Goal: Book appointment/travel/reservation

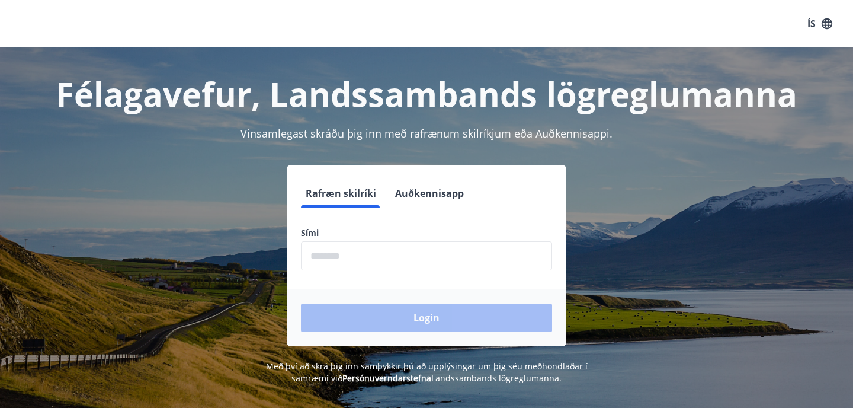
click at [440, 195] on button "Auðkennisapp" at bounding box center [429, 193] width 78 height 28
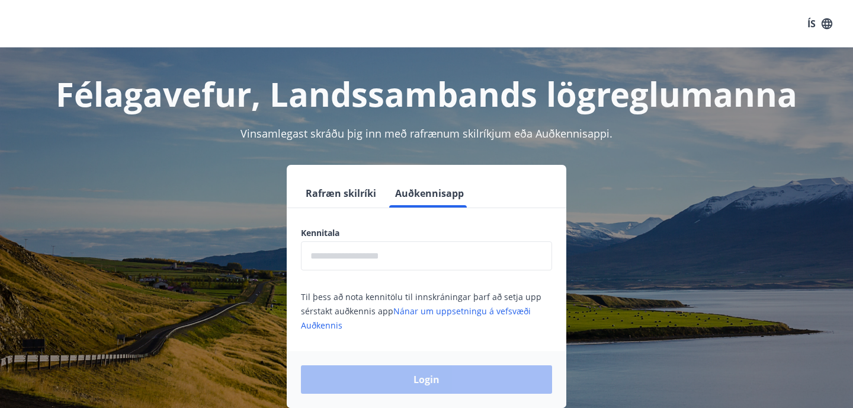
click at [389, 258] on input "text" at bounding box center [426, 255] width 251 height 29
type input "**********"
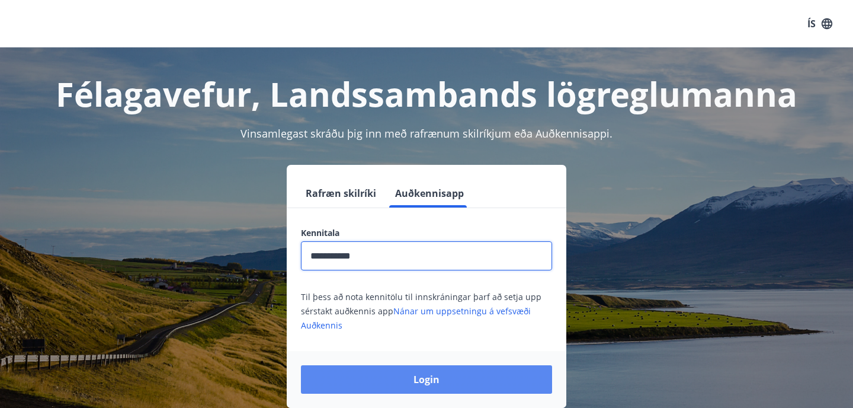
click at [423, 380] on button "Login" at bounding box center [426, 379] width 251 height 28
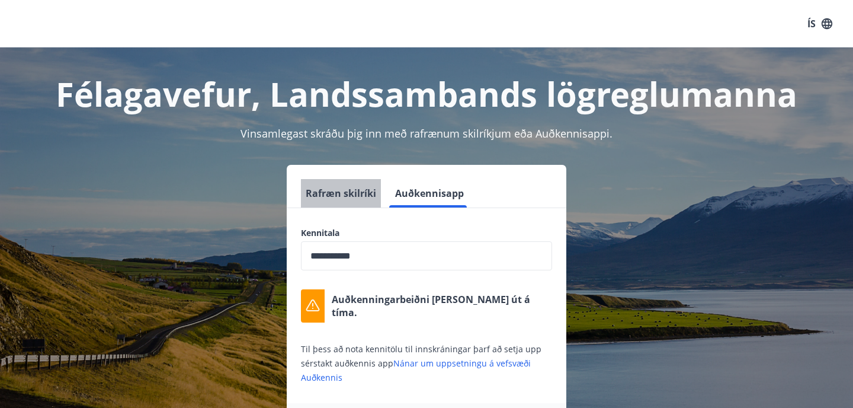
click at [350, 200] on button "Rafræn skilríki" at bounding box center [341, 193] width 80 height 28
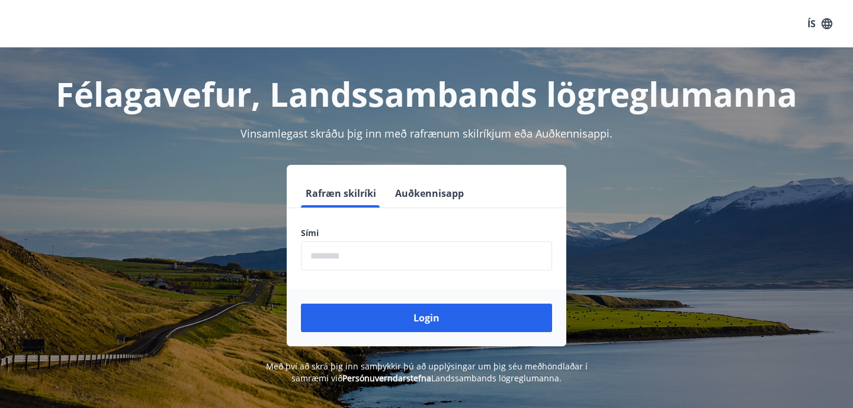
click at [400, 191] on button "Auðkennisapp" at bounding box center [429, 193] width 78 height 28
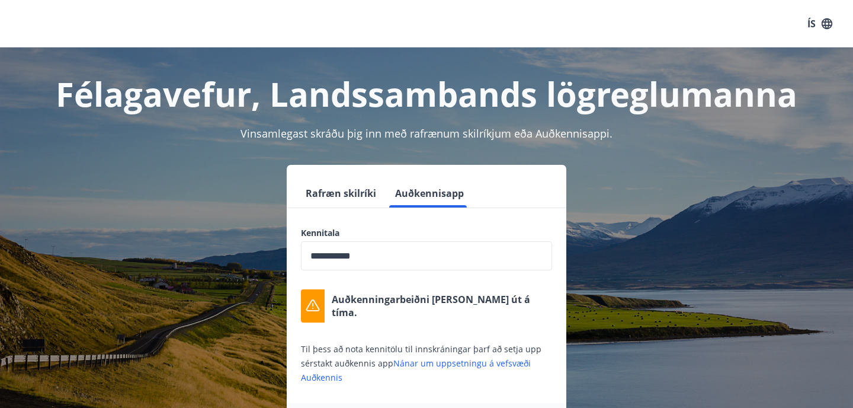
click at [378, 262] on input "**********" at bounding box center [426, 255] width 251 height 29
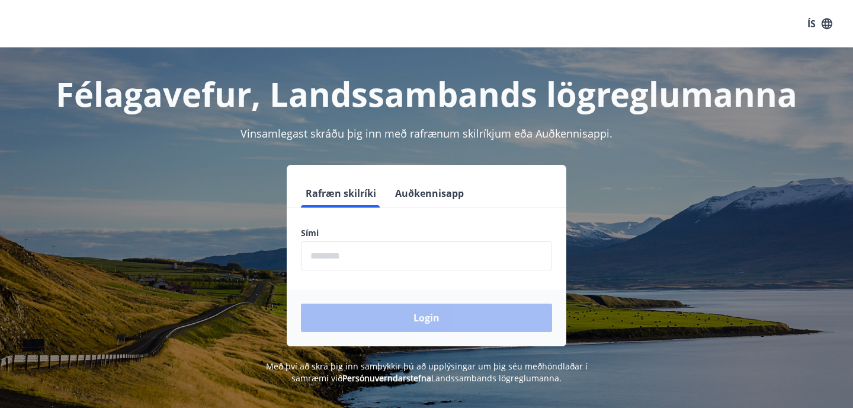
click at [415, 188] on button "Auðkennisapp" at bounding box center [429, 193] width 78 height 28
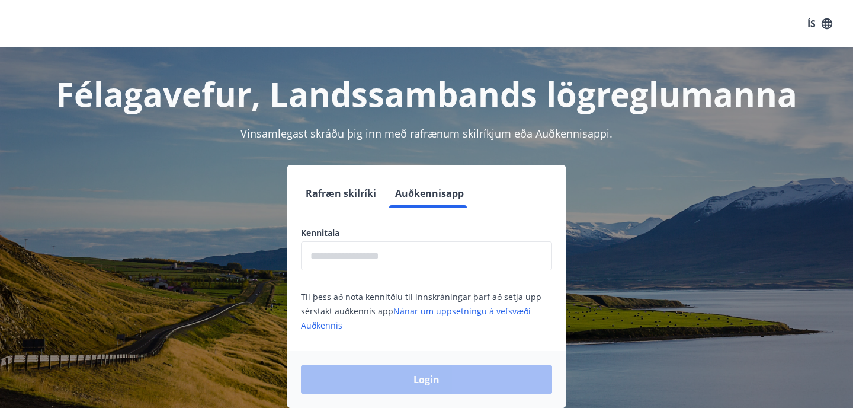
click at [397, 244] on input "text" at bounding box center [426, 255] width 251 height 29
type input "**********"
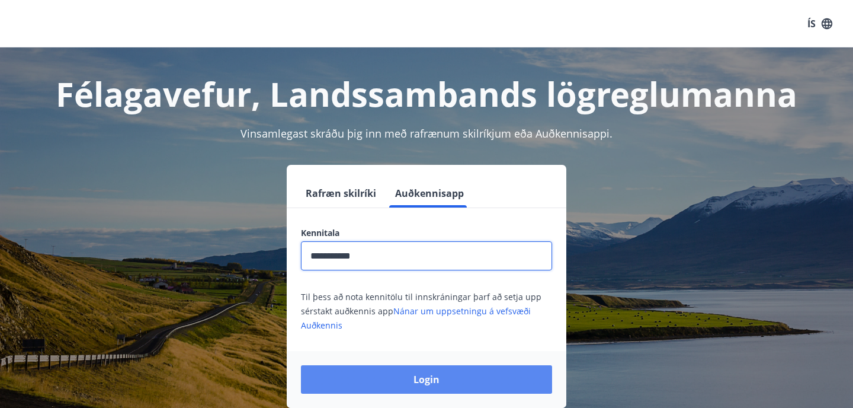
click at [418, 371] on button "Login" at bounding box center [426, 379] width 251 height 28
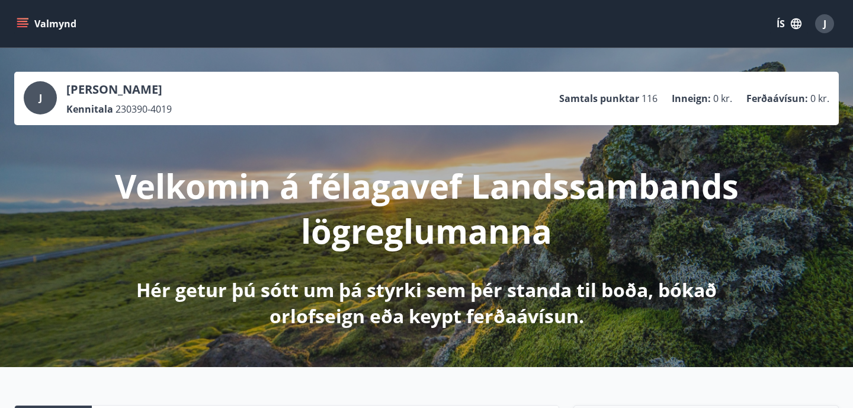
click at [27, 21] on icon "menu" at bounding box center [22, 21] width 11 height 1
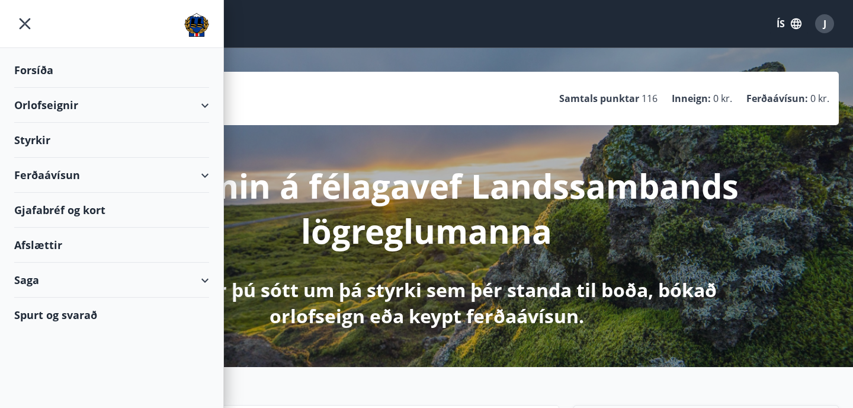
click at [210, 105] on icon at bounding box center [205, 105] width 14 height 14
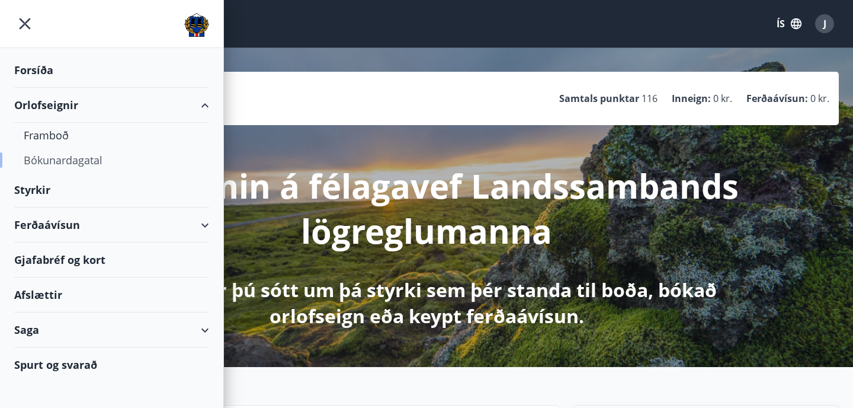
click at [44, 159] on div "Bókunardagatal" at bounding box center [112, 160] width 176 height 25
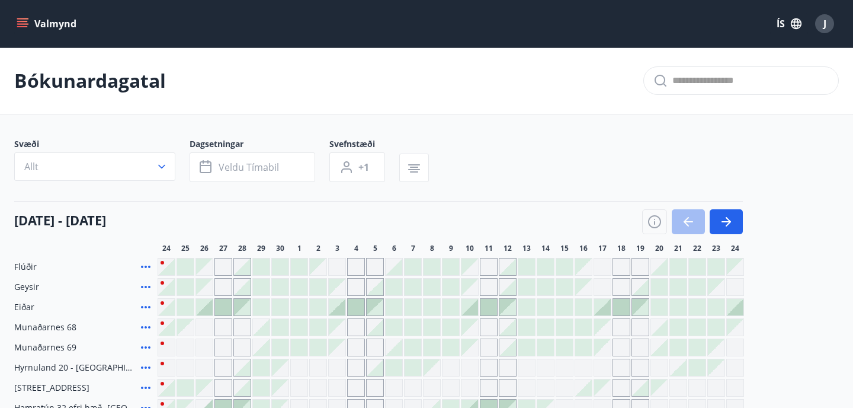
scroll to position [137, 0]
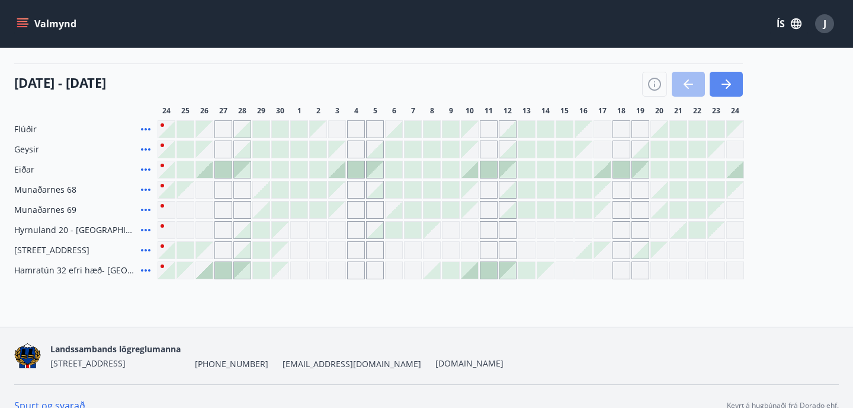
click at [741, 90] on button "button" at bounding box center [726, 84] width 33 height 25
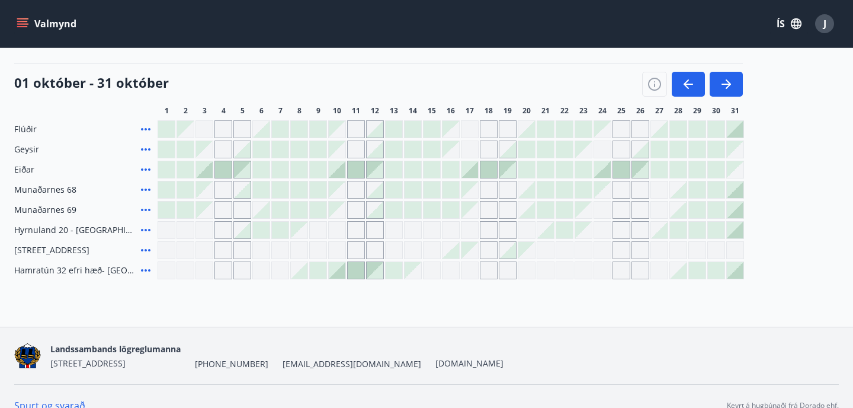
click at [394, 232] on div "Gráir dagar eru ekki bókanlegir" at bounding box center [394, 230] width 18 height 18
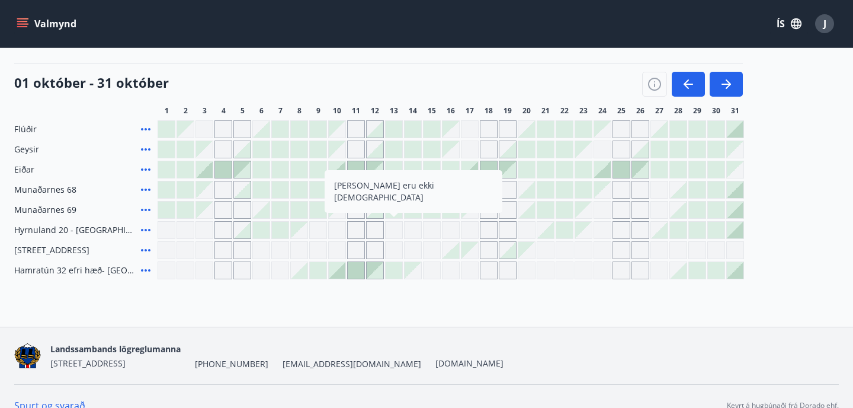
click at [394, 232] on div "Gráir dagar eru ekki bókanlegir" at bounding box center [394, 230] width 18 height 18
click at [413, 230] on div "Gráir dagar eru ekki bókanlegir" at bounding box center [413, 230] width 18 height 18
click at [246, 233] on div at bounding box center [242, 230] width 17 height 17
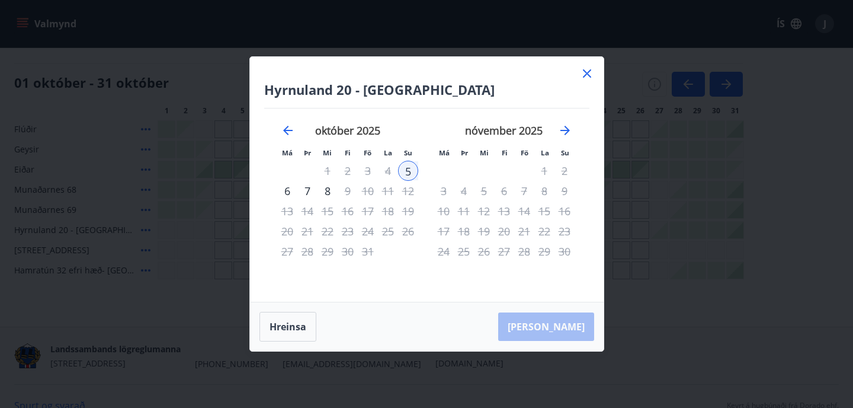
click at [585, 72] on icon at bounding box center [587, 73] width 8 height 8
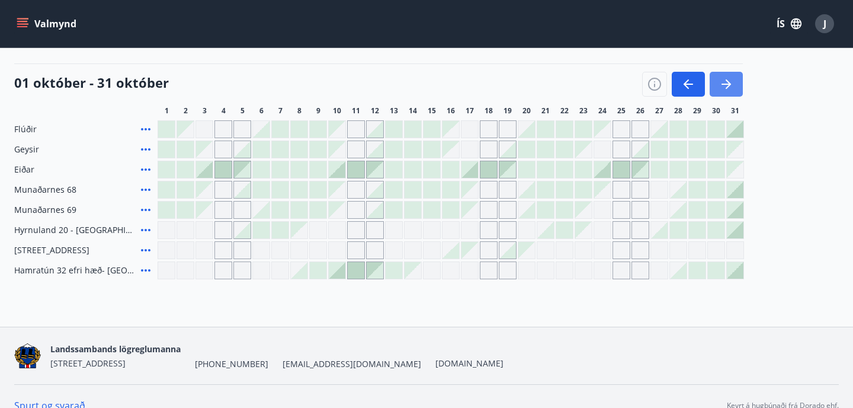
click at [735, 83] on button "button" at bounding box center [726, 84] width 33 height 25
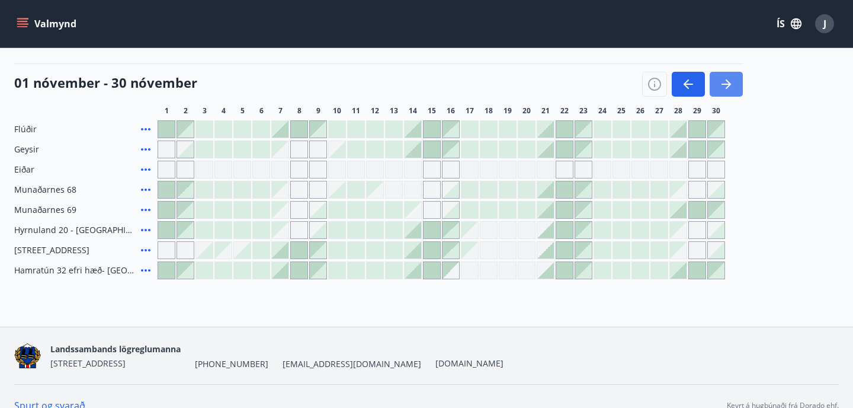
click at [730, 82] on icon "button" at bounding box center [726, 84] width 14 height 14
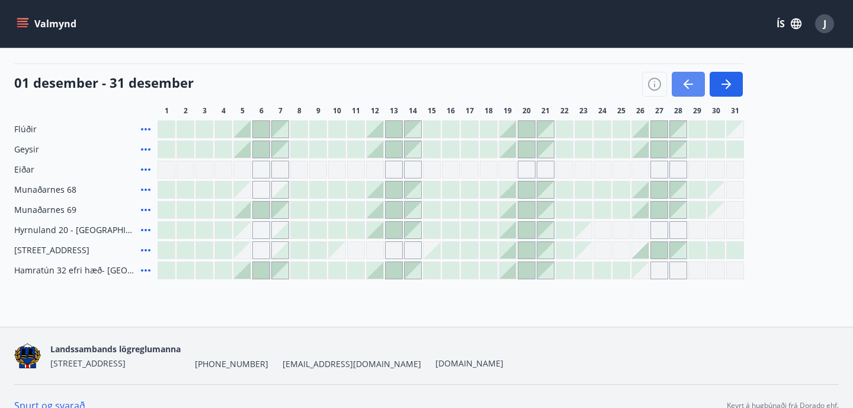
click at [686, 85] on icon "button" at bounding box center [686, 83] width 5 height 9
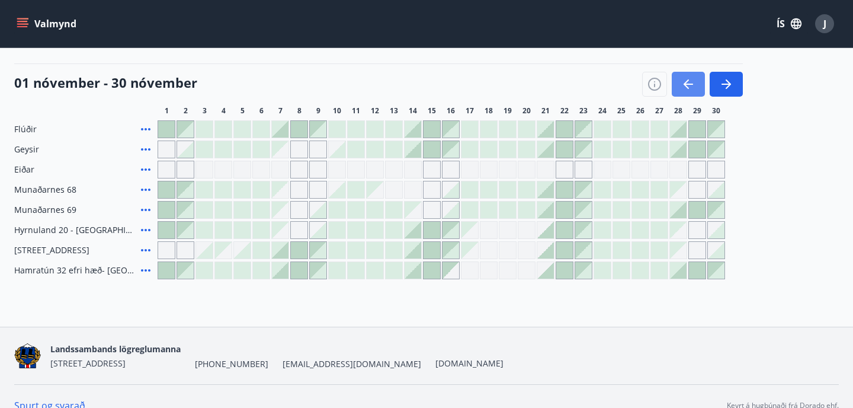
click at [686, 85] on icon "button" at bounding box center [686, 83] width 5 height 9
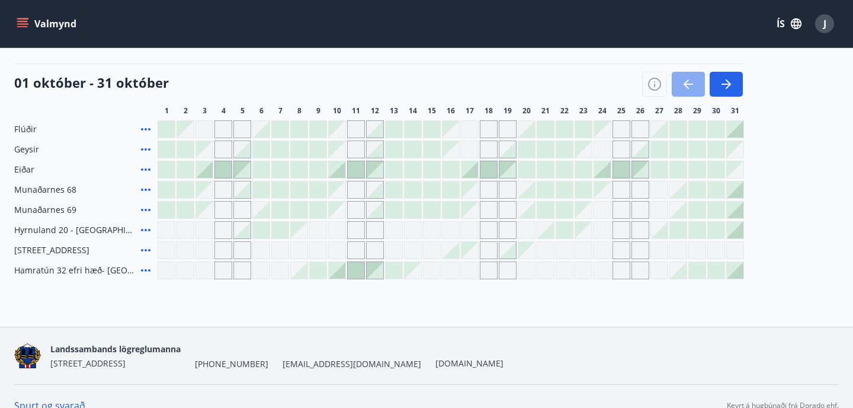
click at [690, 84] on icon "button" at bounding box center [688, 84] width 9 height 1
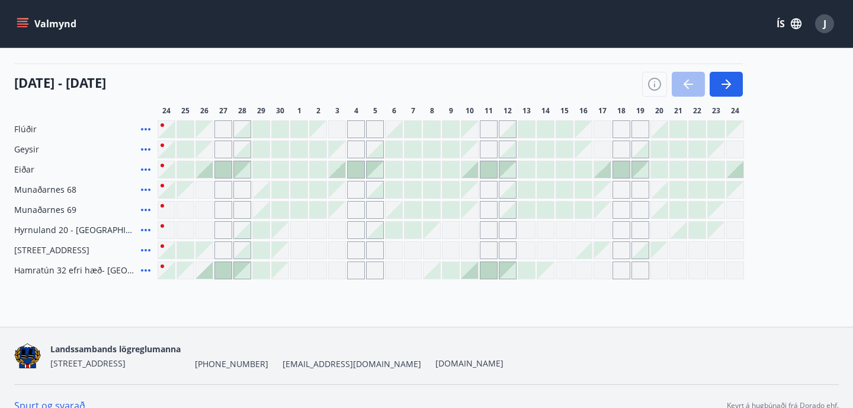
click at [358, 169] on div at bounding box center [356, 169] width 17 height 17
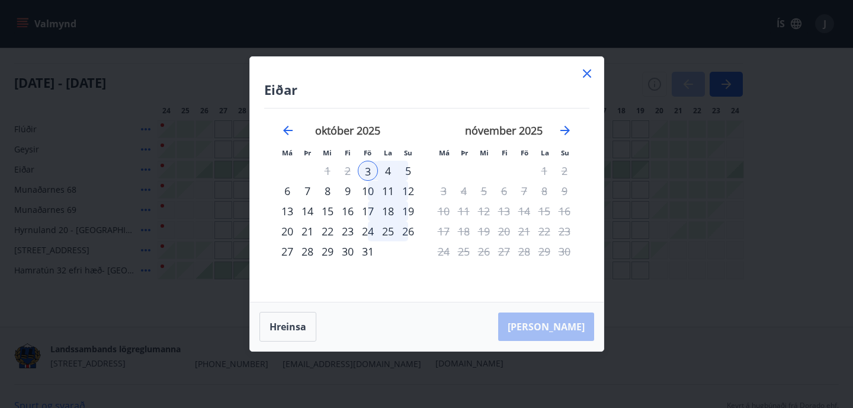
click at [288, 193] on div "6" at bounding box center [287, 191] width 20 height 20
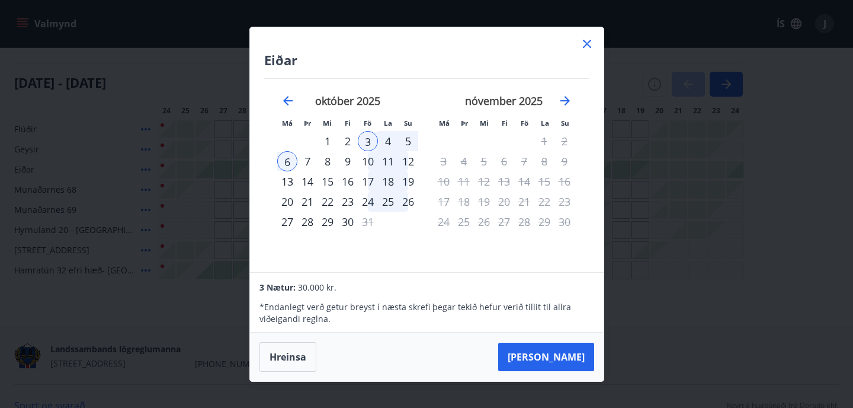
click at [389, 141] on div "4" at bounding box center [388, 141] width 20 height 20
click at [412, 140] on div "5" at bounding box center [408, 141] width 20 height 20
click at [392, 142] on div "4" at bounding box center [388, 141] width 20 height 20
click at [310, 161] on div "7" at bounding box center [307, 161] width 20 height 20
click at [291, 161] on div "6" at bounding box center [287, 161] width 20 height 20
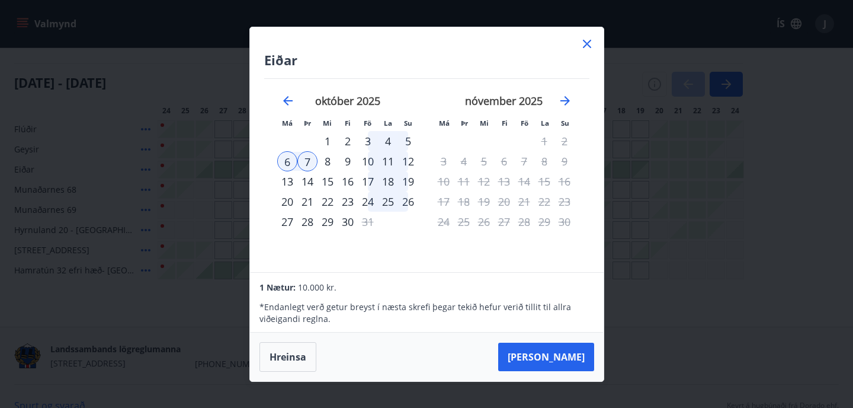
click at [586, 38] on icon at bounding box center [587, 44] width 14 height 14
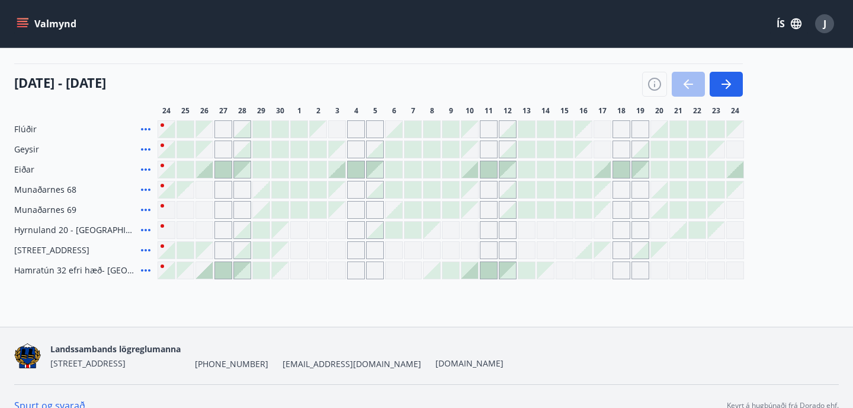
click at [491, 272] on div at bounding box center [488, 270] width 17 height 17
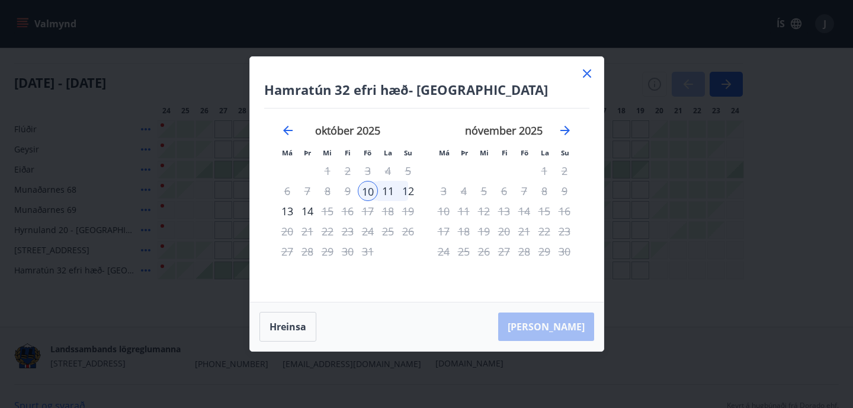
click at [409, 191] on div "12" at bounding box center [408, 191] width 20 height 20
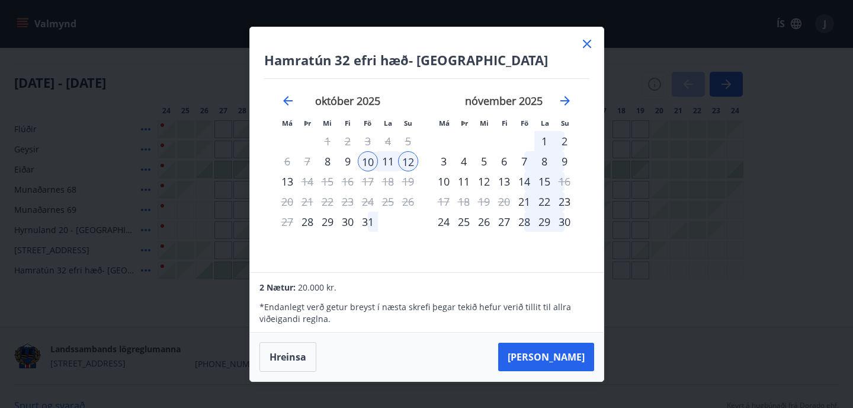
click at [585, 48] on icon at bounding box center [587, 44] width 14 height 14
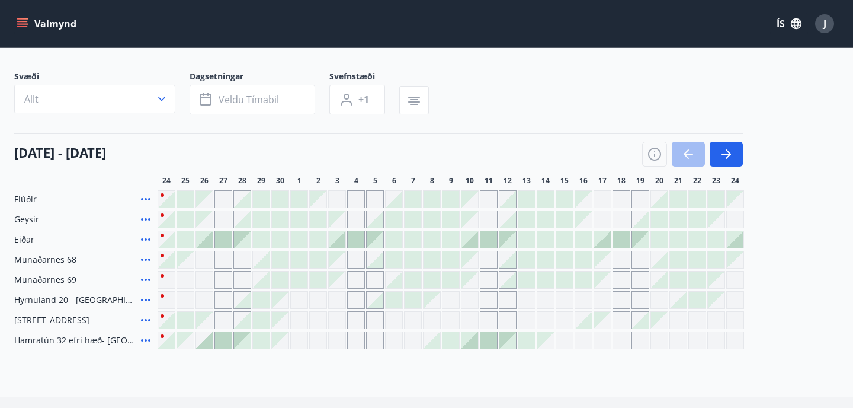
scroll to position [0, 0]
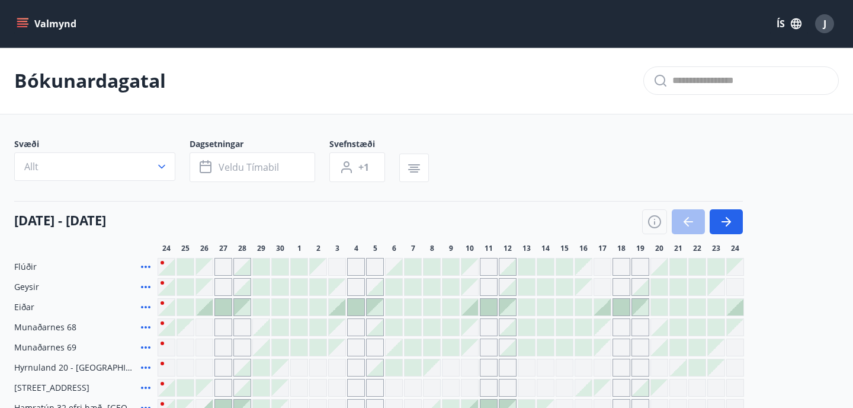
click at [23, 23] on icon "menu" at bounding box center [23, 24] width 12 height 12
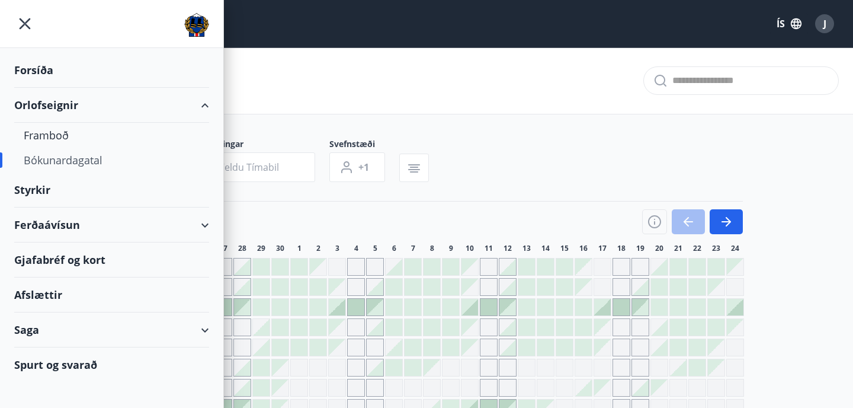
click at [53, 109] on div "Orlofseignir" at bounding box center [111, 105] width 195 height 35
click at [50, 139] on div "Framboð" at bounding box center [112, 135] width 176 height 25
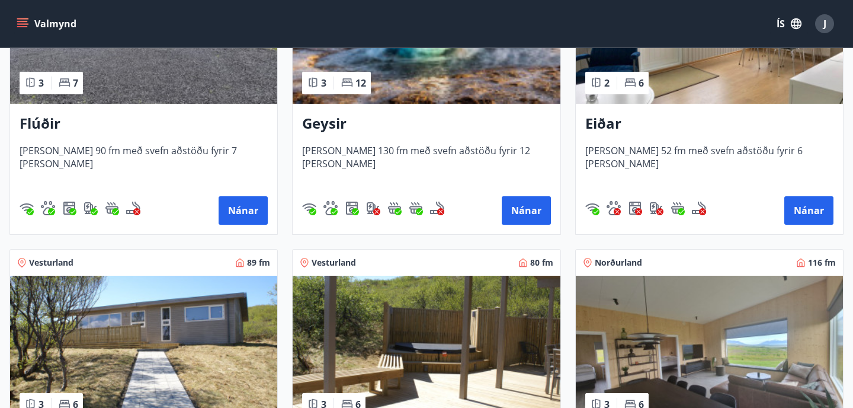
scroll to position [344, 0]
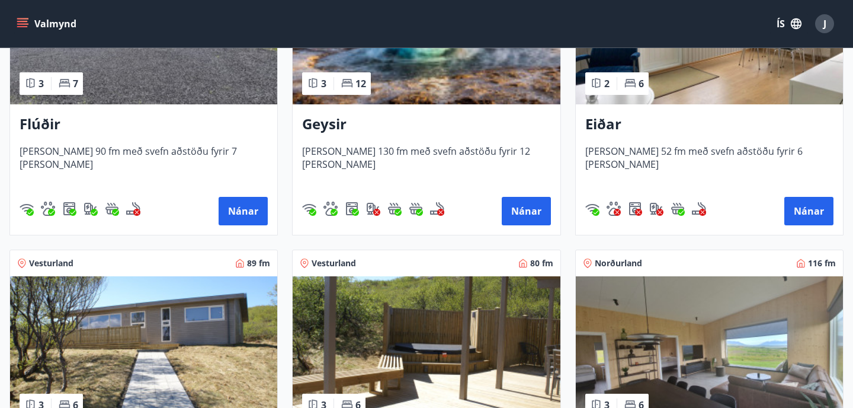
click at [601, 129] on h3 "Eiðar" at bounding box center [709, 124] width 248 height 21
